Goal: Task Accomplishment & Management: Manage account settings

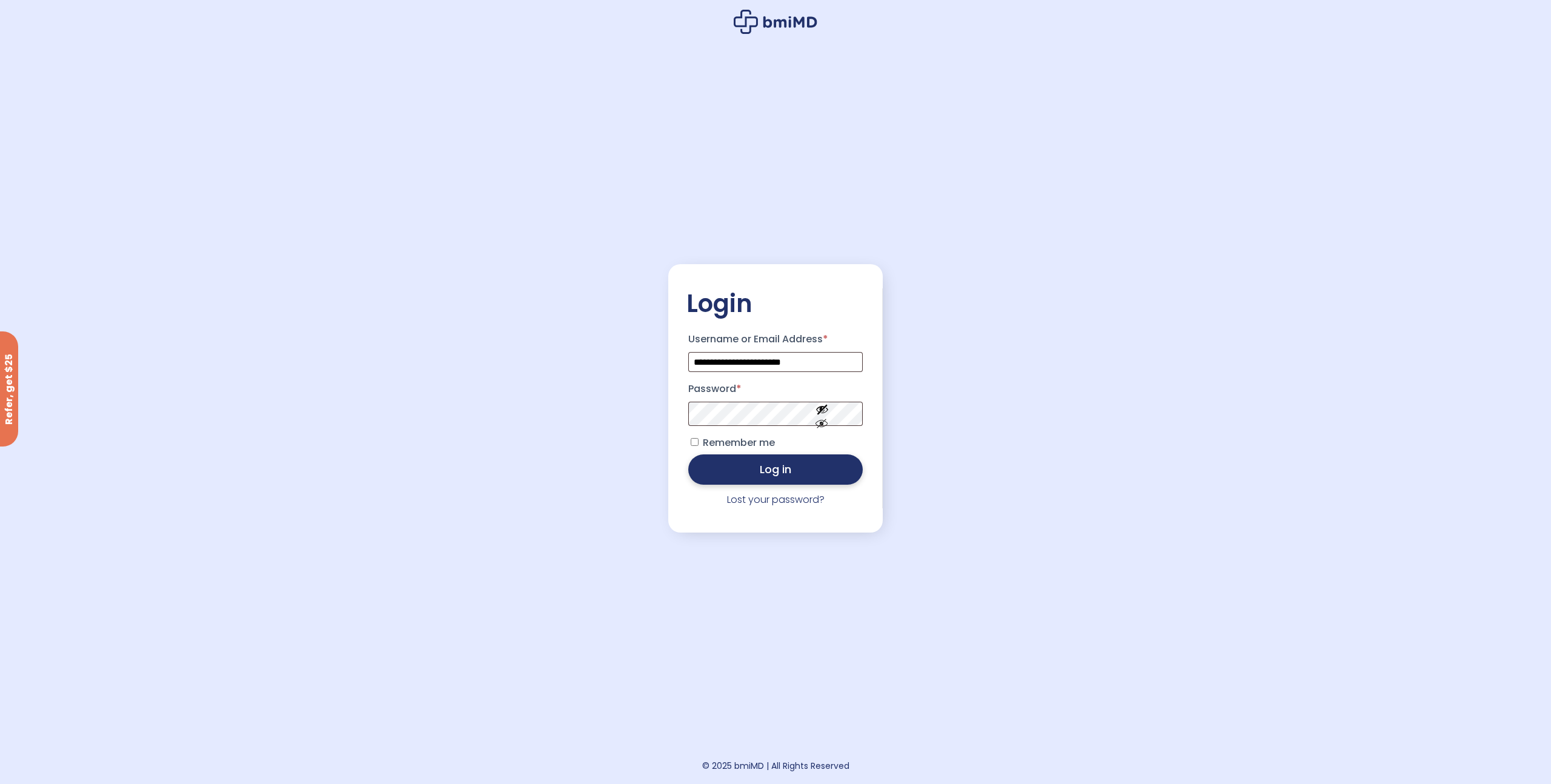
click at [822, 464] on button "Log in" at bounding box center [776, 469] width 175 height 30
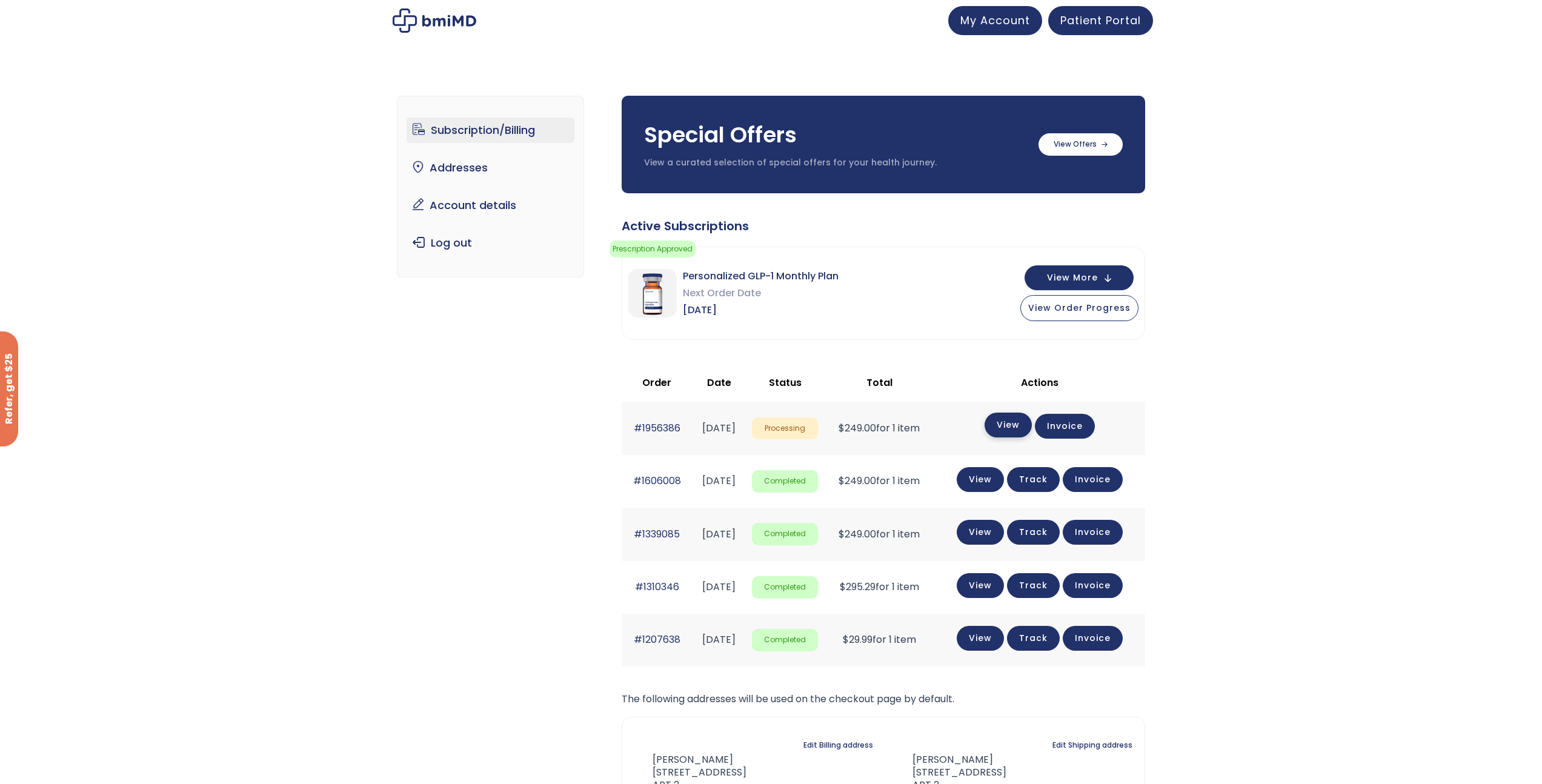
click at [1004, 431] on link "View" at bounding box center [1008, 424] width 47 height 25
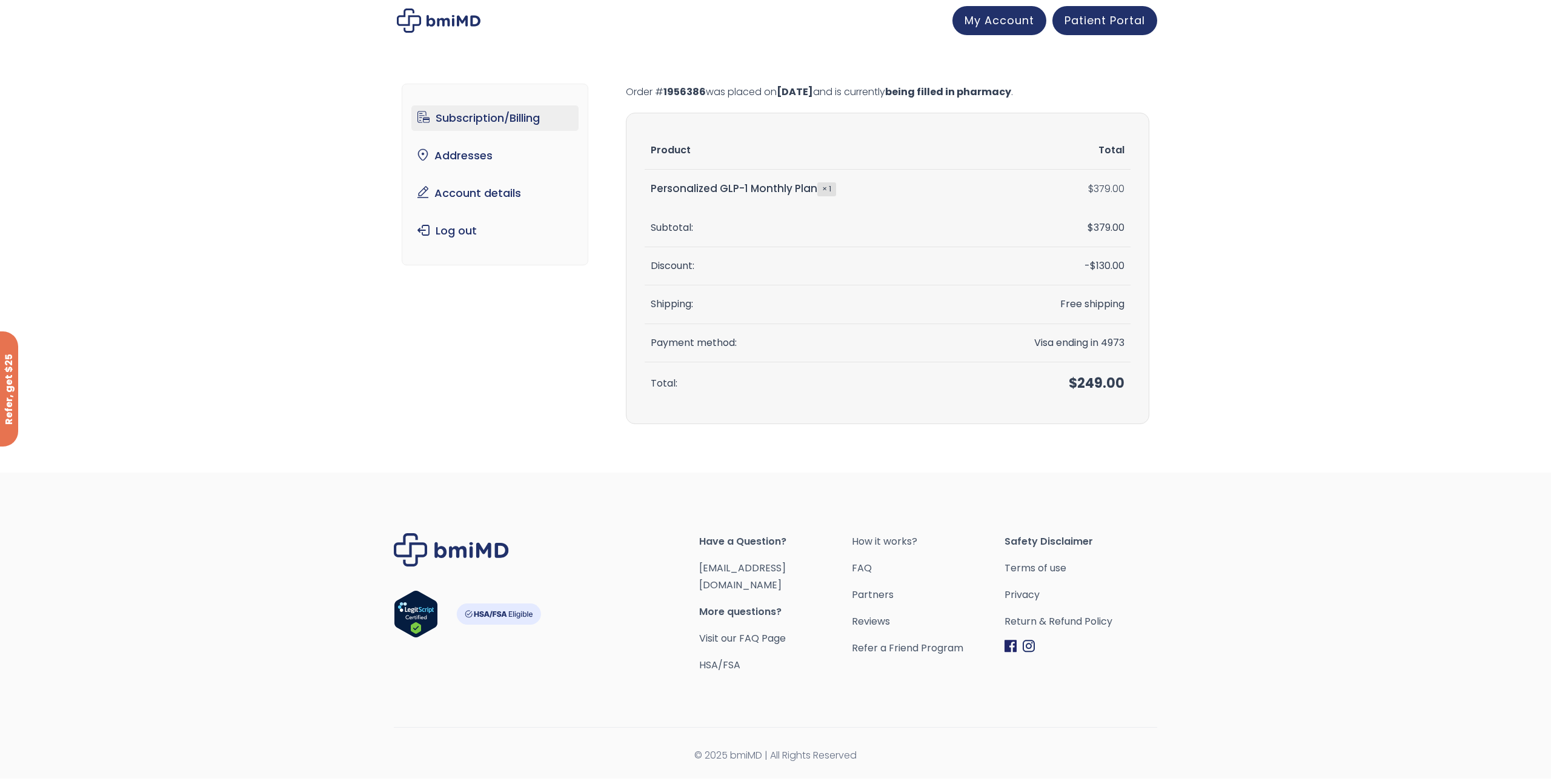
click at [464, 127] on link "Subscription/Billing" at bounding box center [495, 117] width 168 height 26
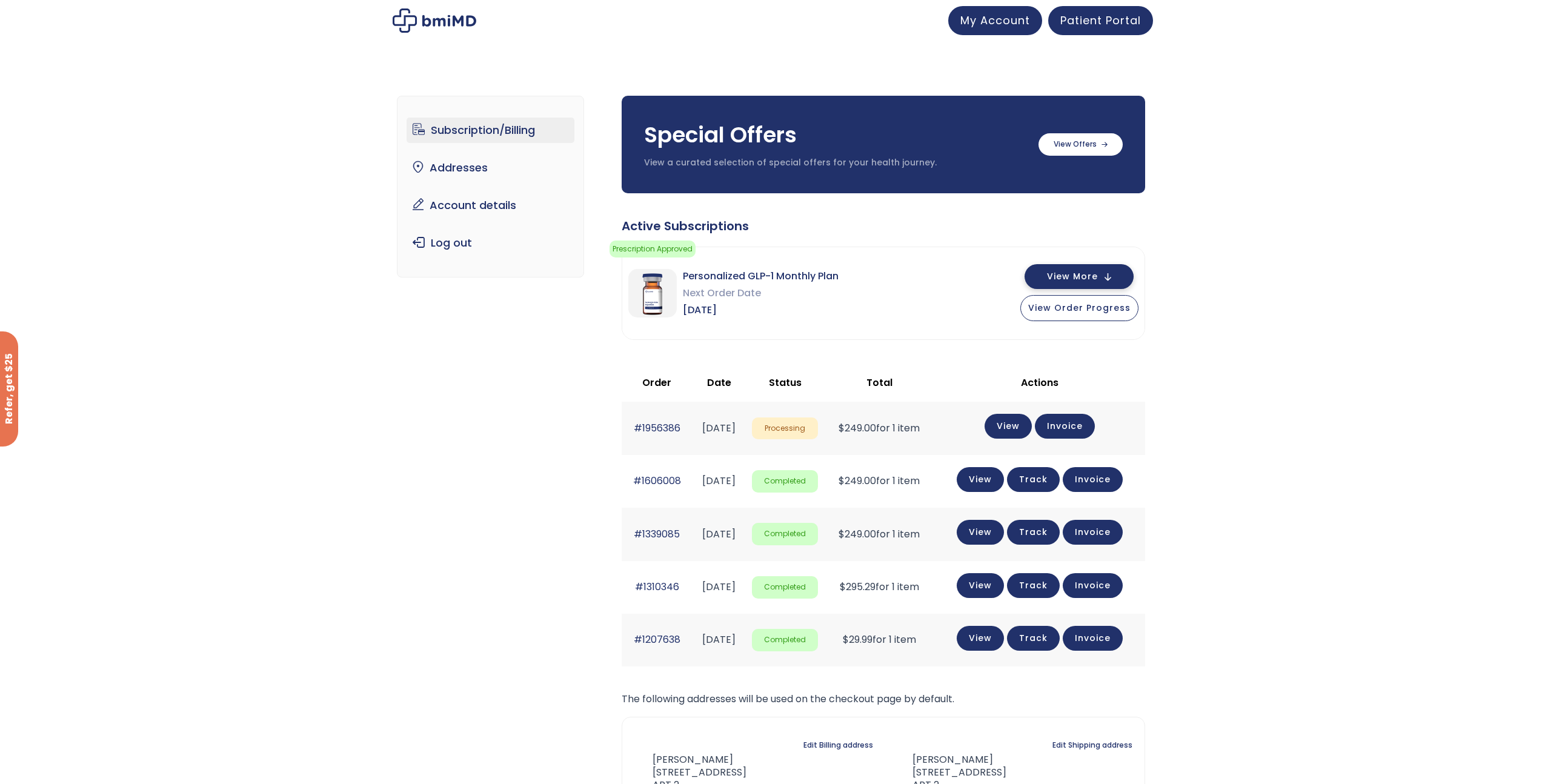
click at [1103, 280] on button "View More" at bounding box center [1079, 277] width 110 height 25
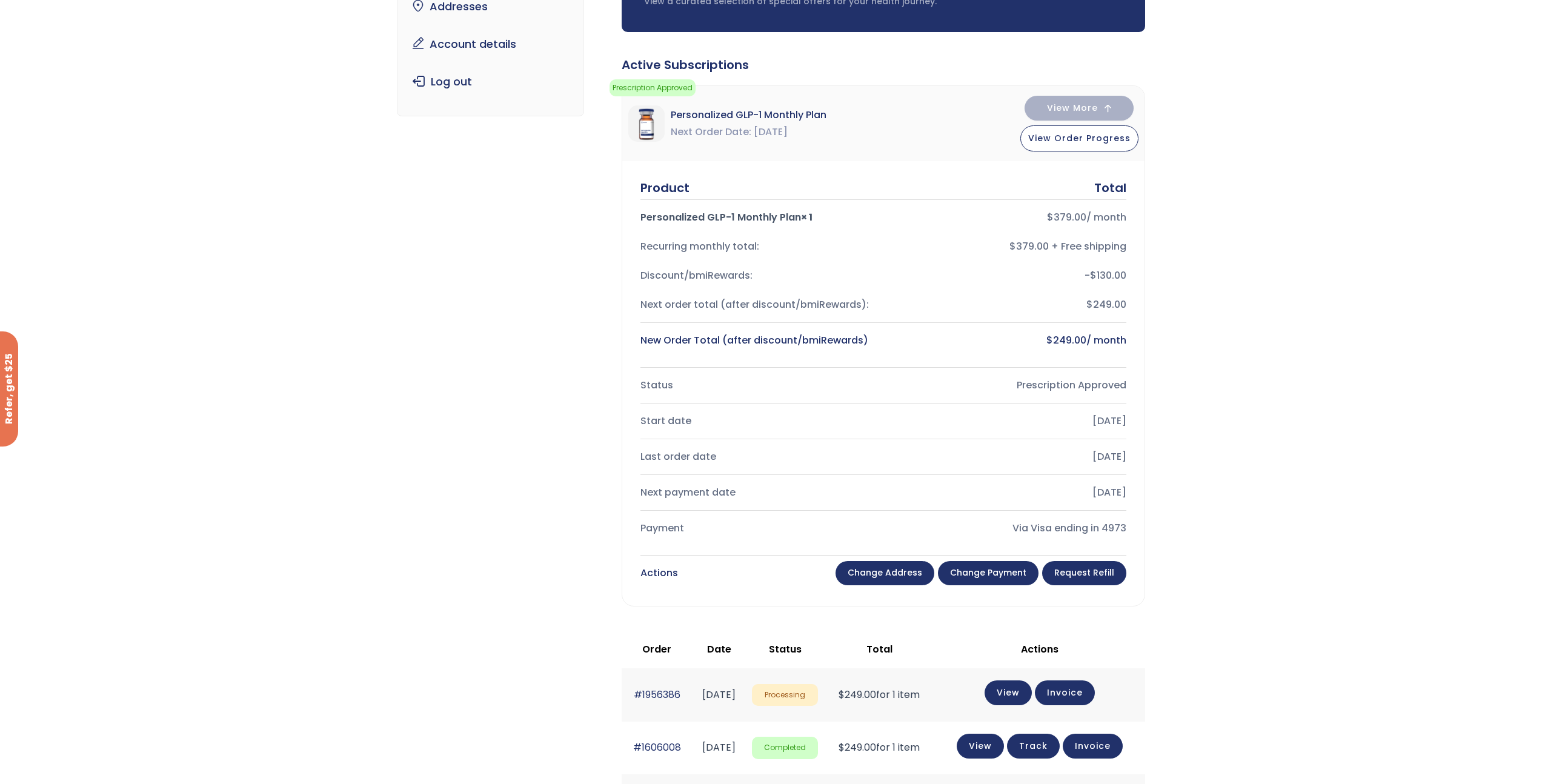
scroll to position [184, 0]
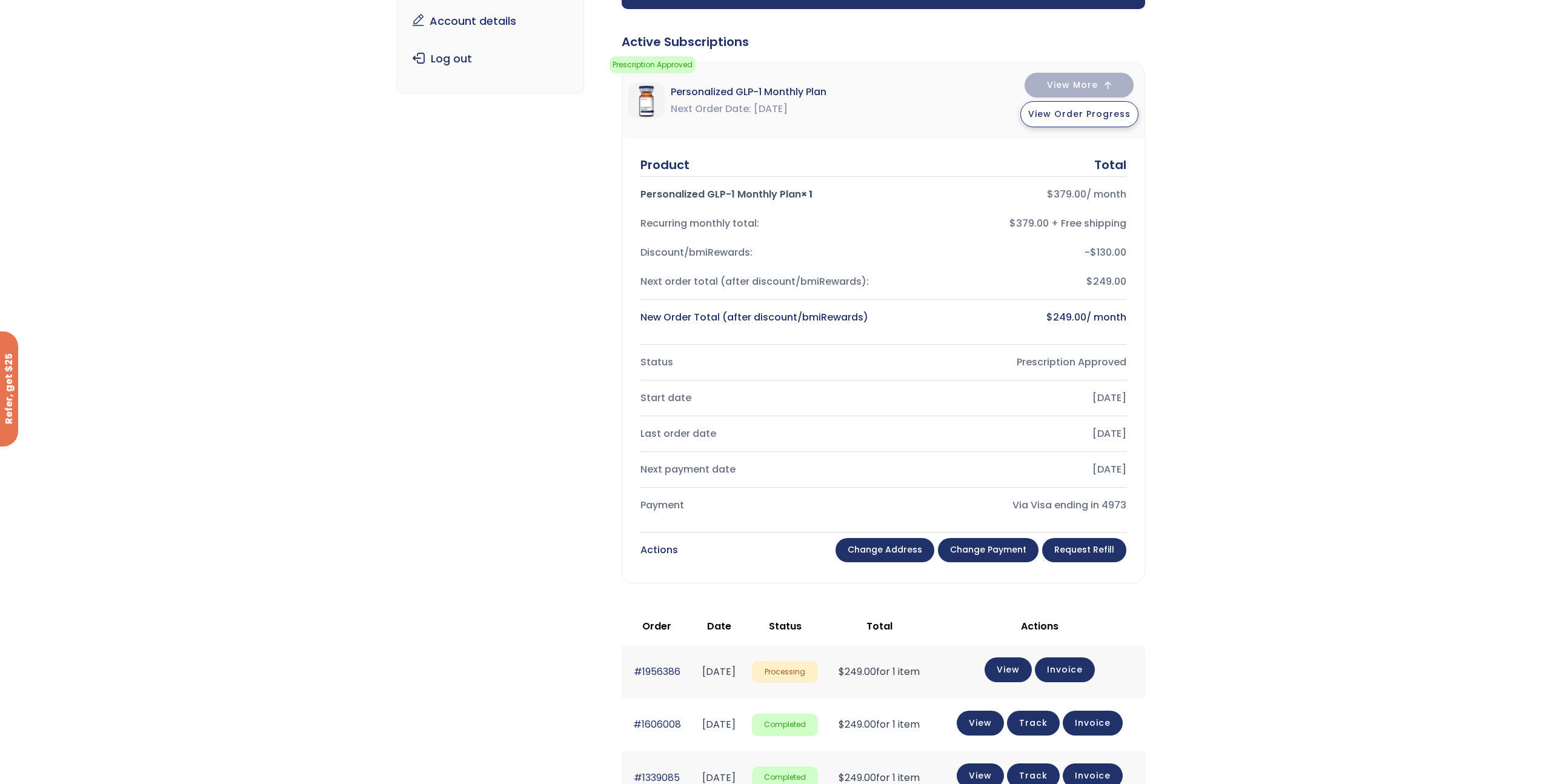
click at [1084, 125] on button "View Order Progress" at bounding box center [1079, 114] width 118 height 26
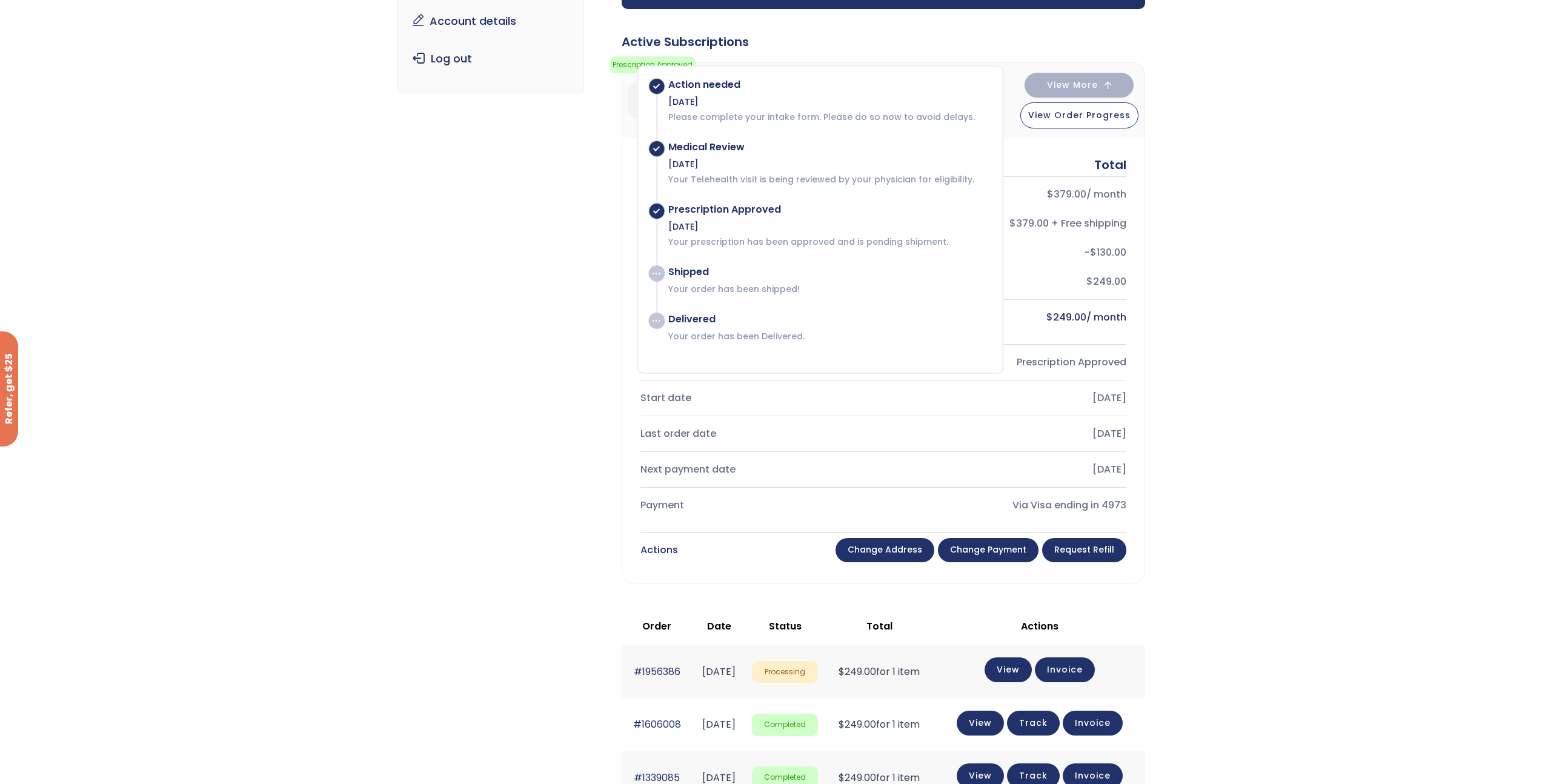
click at [1314, 272] on div "Subscription/Billing bmiRewards Addresses Account details Submit a Review Log o…" at bounding box center [771, 525] width 1542 height 1277
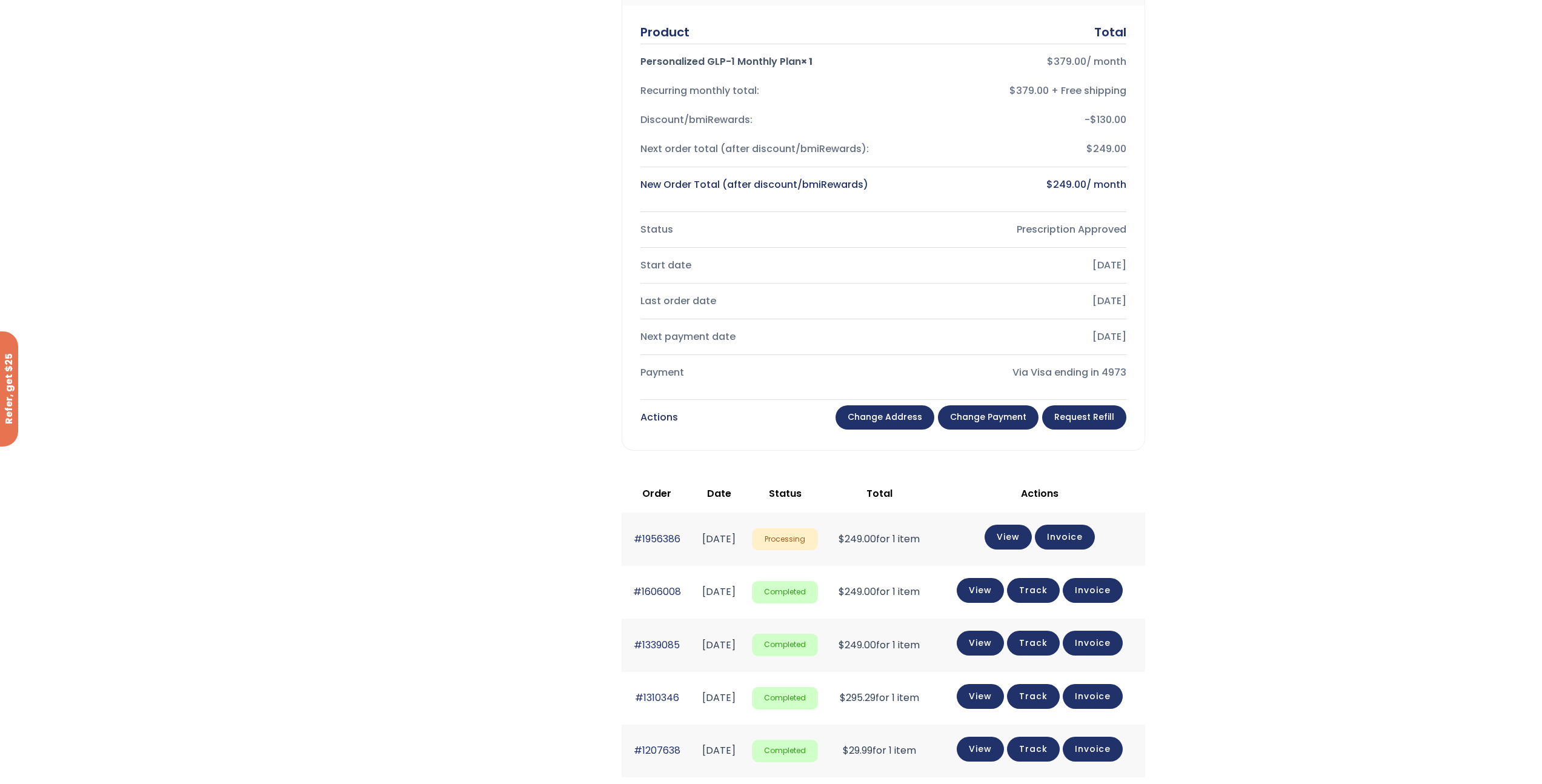
scroll to position [569, 0]
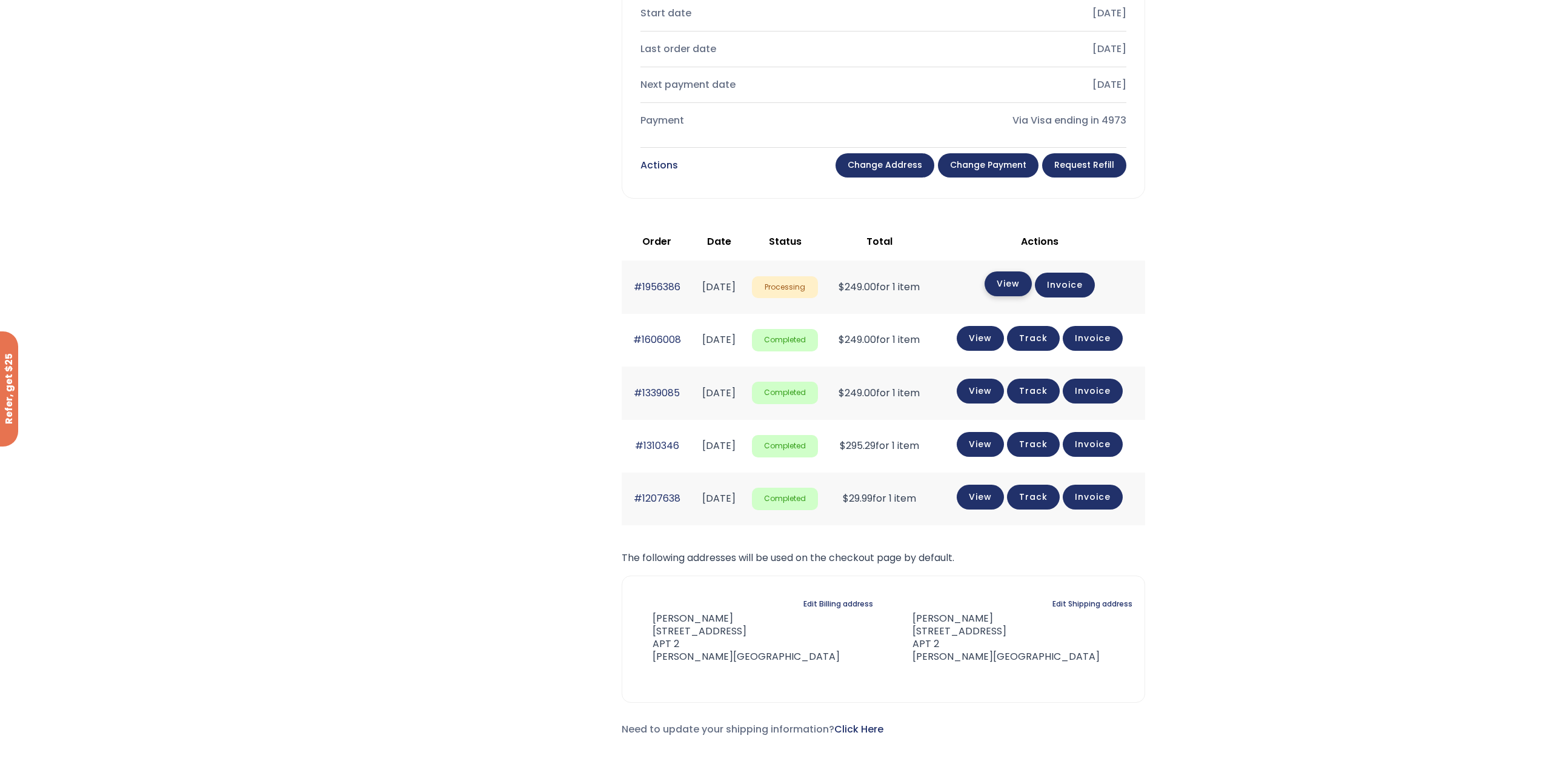
click at [1032, 286] on link "View" at bounding box center [1008, 284] width 47 height 25
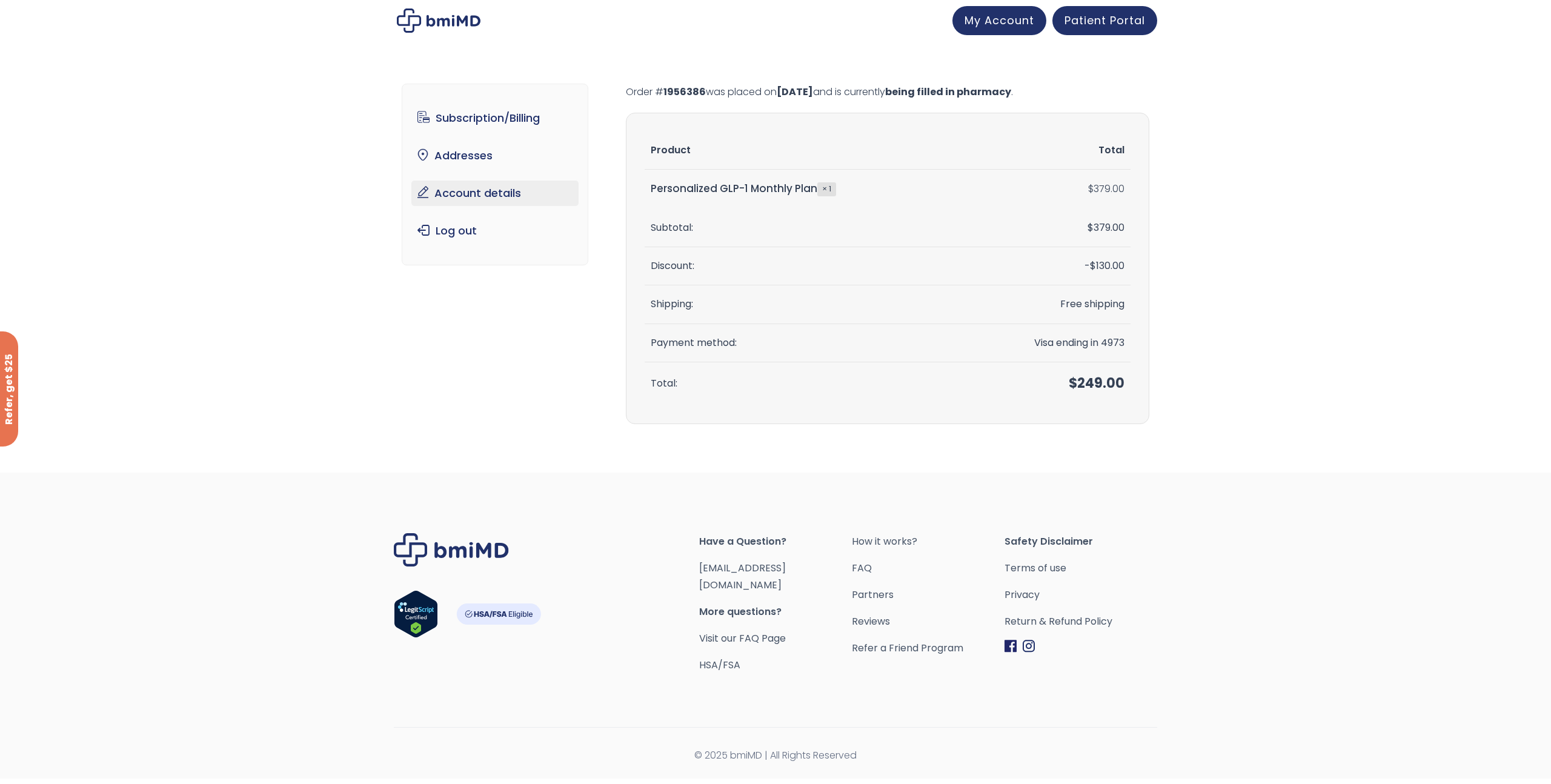
click at [536, 203] on link "Account details" at bounding box center [495, 193] width 168 height 26
